Goal: Information Seeking & Learning: Learn about a topic

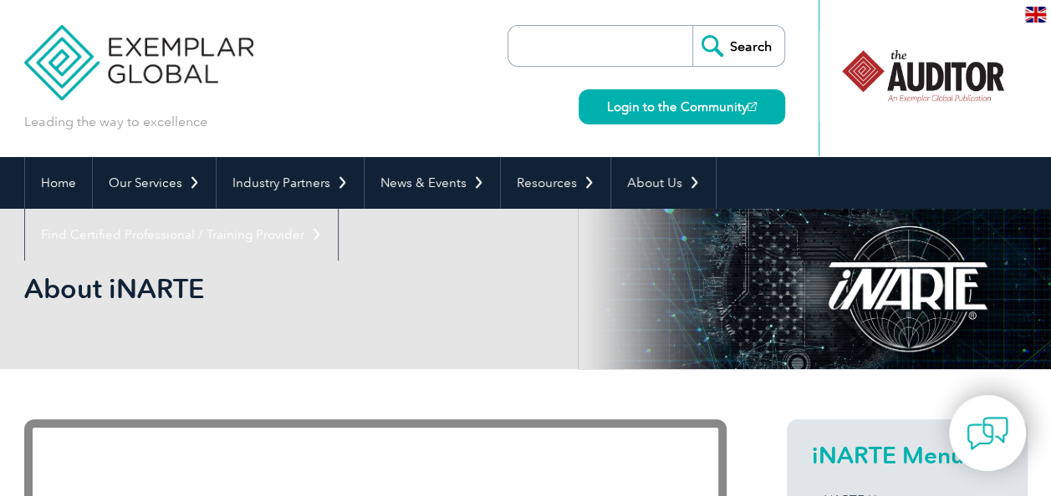
click at [622, 41] on input "search" at bounding box center [605, 46] width 176 height 40
paste input "Master Engineer Certification"
type input "Master Engineer Certification"
click at [692, 26] on input "Search" at bounding box center [738, 46] width 92 height 40
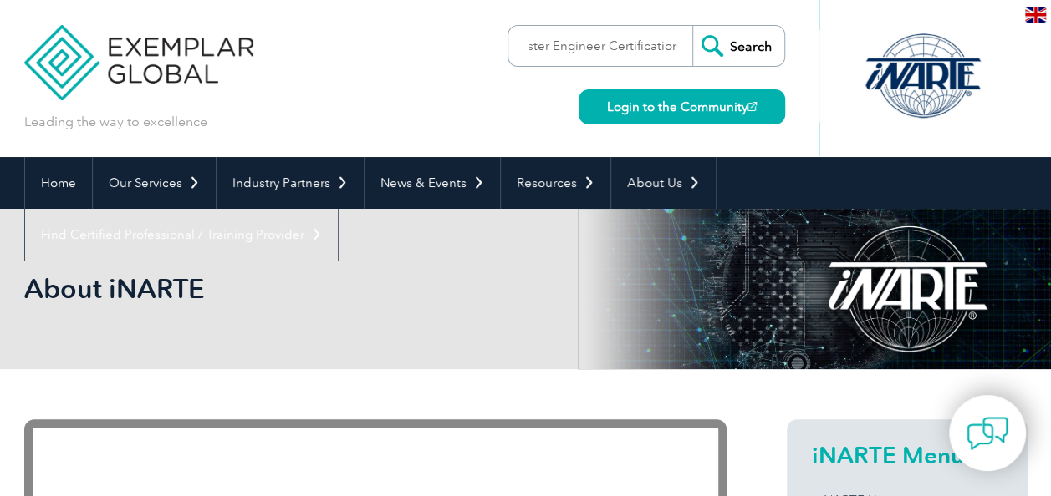
click at [717, 50] on input "Search" at bounding box center [738, 46] width 92 height 40
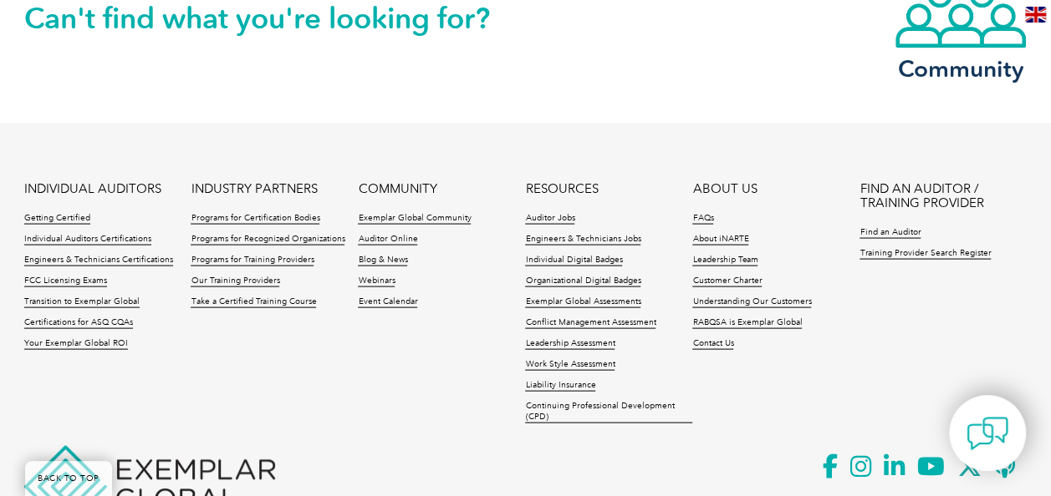
scroll to position [1561, 0]
